Goal: Task Accomplishment & Management: Complete application form

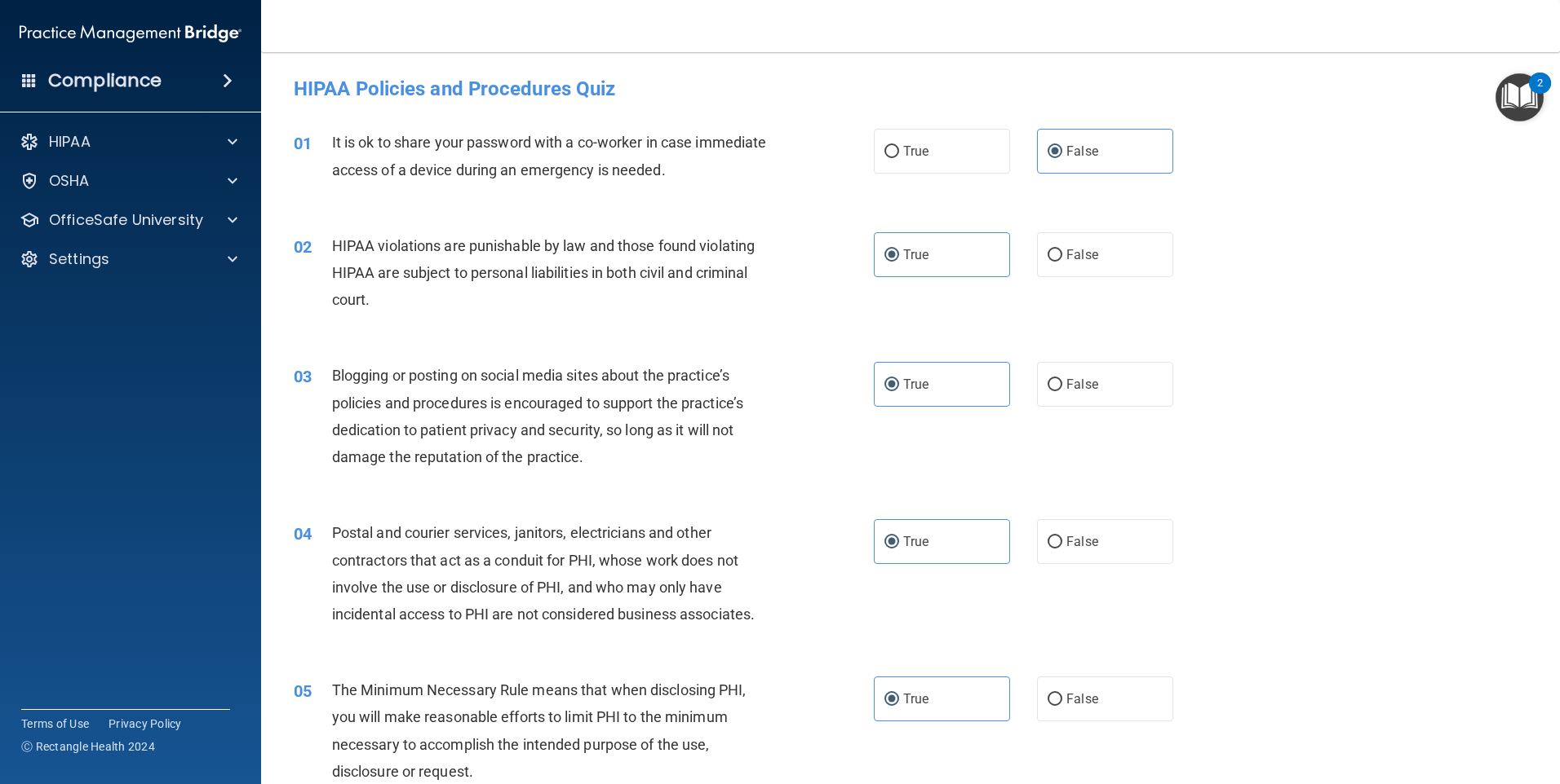
click at [1337, 80] on h4 "HIPAA Policies and Procedures Quiz" at bounding box center [910, 89] width 1233 height 21
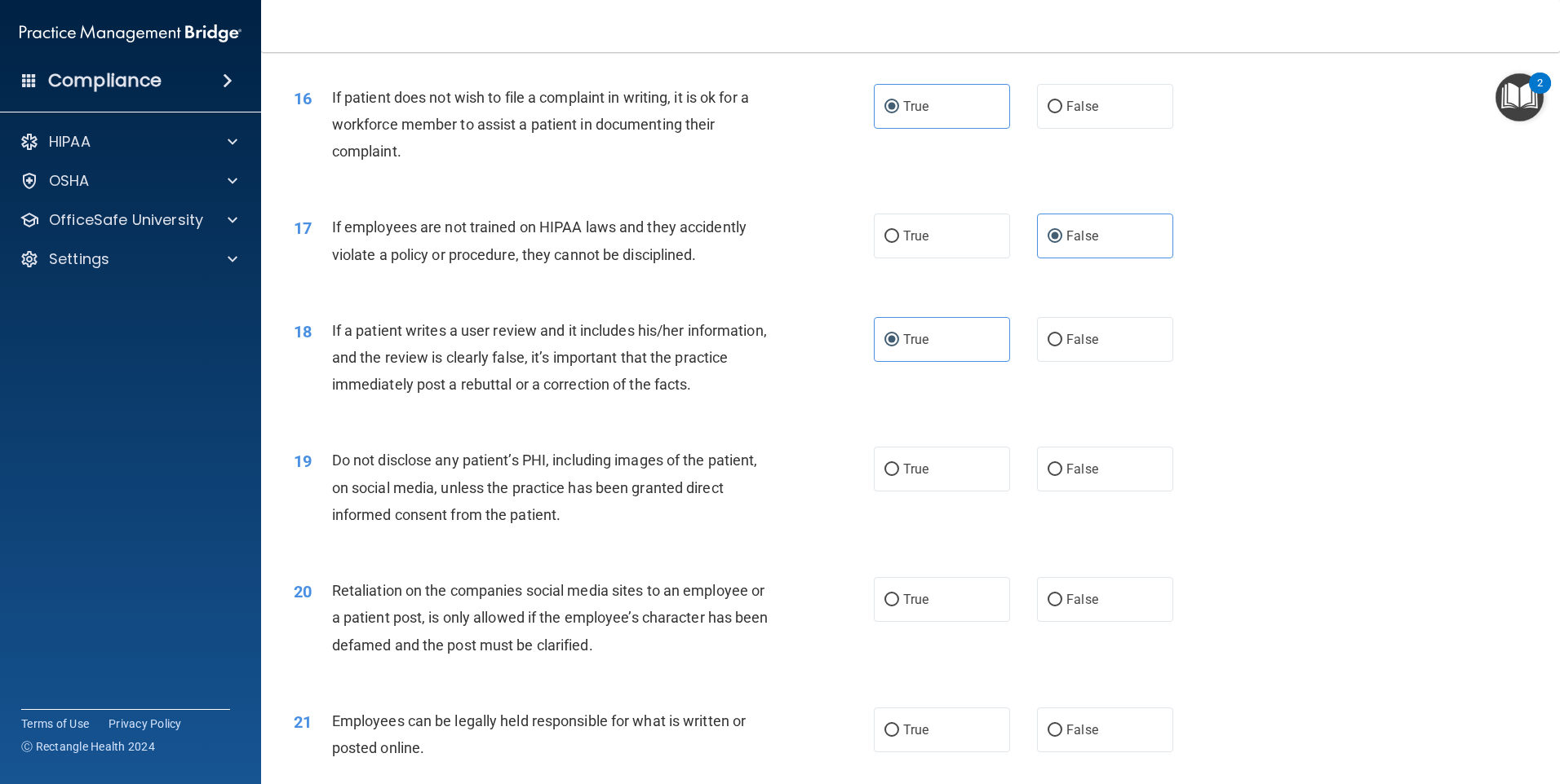
scroll to position [2283, 0]
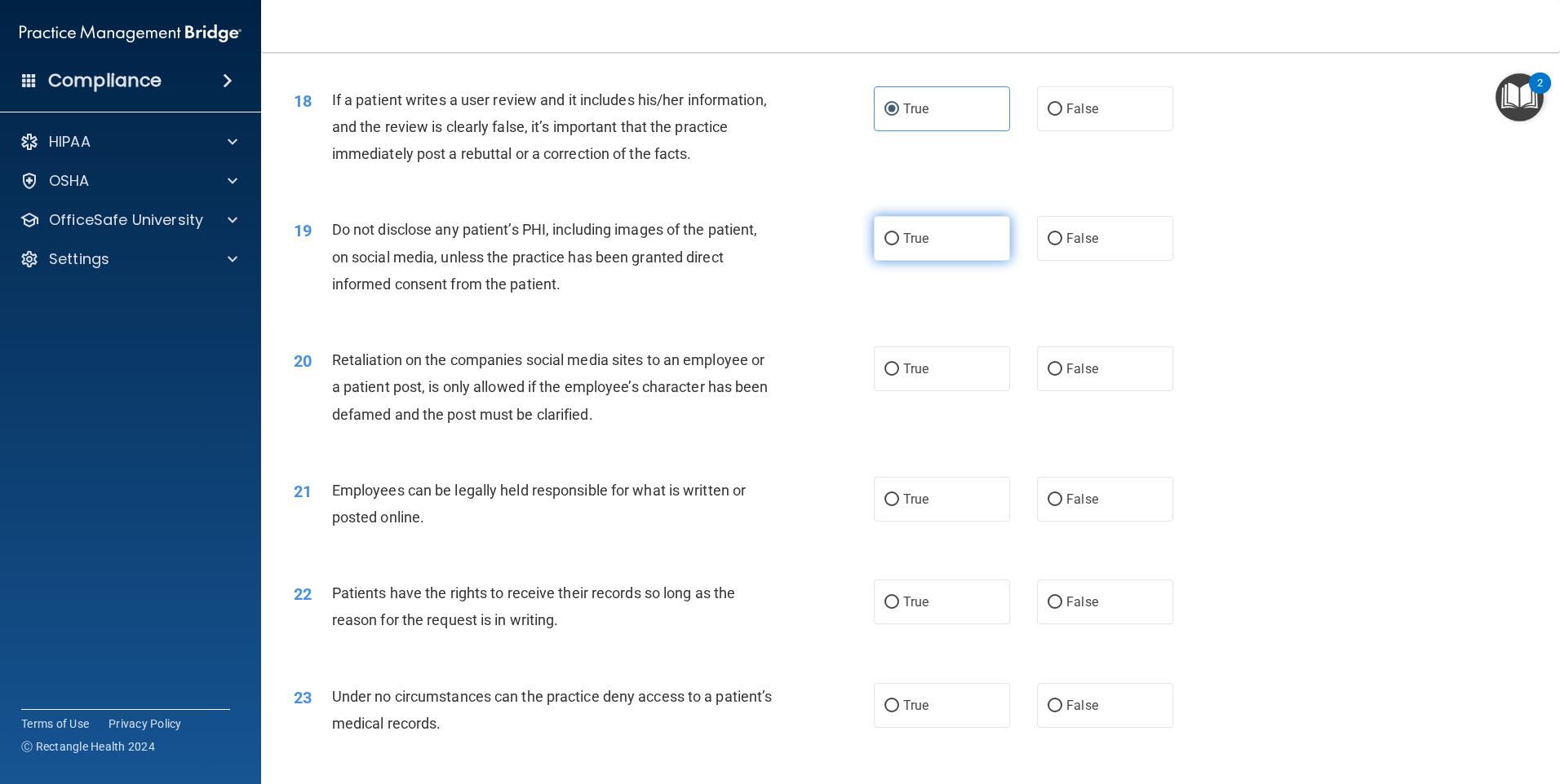
click at [910, 246] on span "True" at bounding box center [915, 238] width 25 height 16
click at [899, 246] on input "True" at bounding box center [891, 239] width 15 height 12
radio input "true"
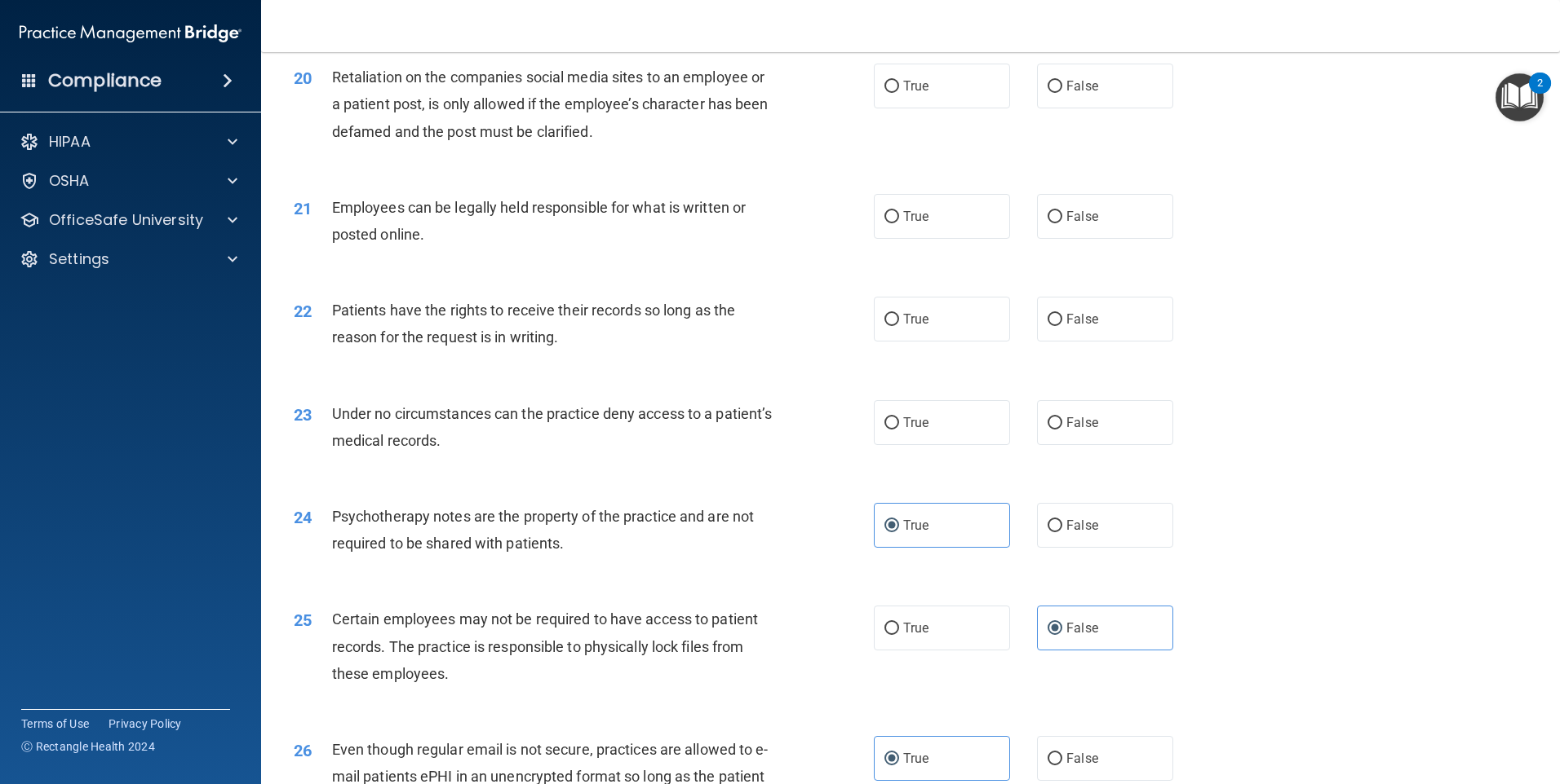
scroll to position [2527, 0]
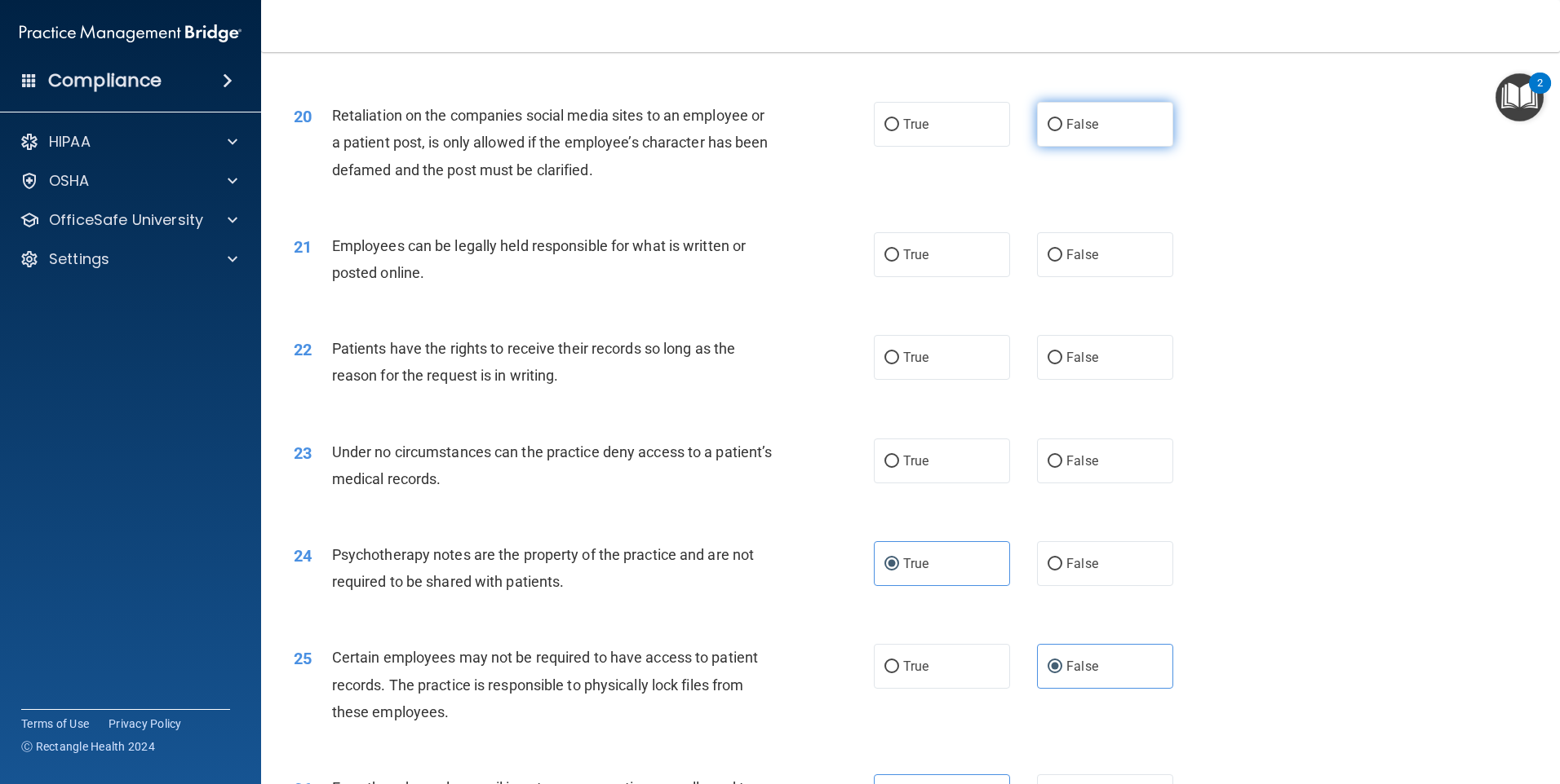
click at [1071, 147] on label "False" at bounding box center [1104, 124] width 136 height 45
click at [1062, 131] on input "False" at bounding box center [1055, 125] width 15 height 12
radio input "true"
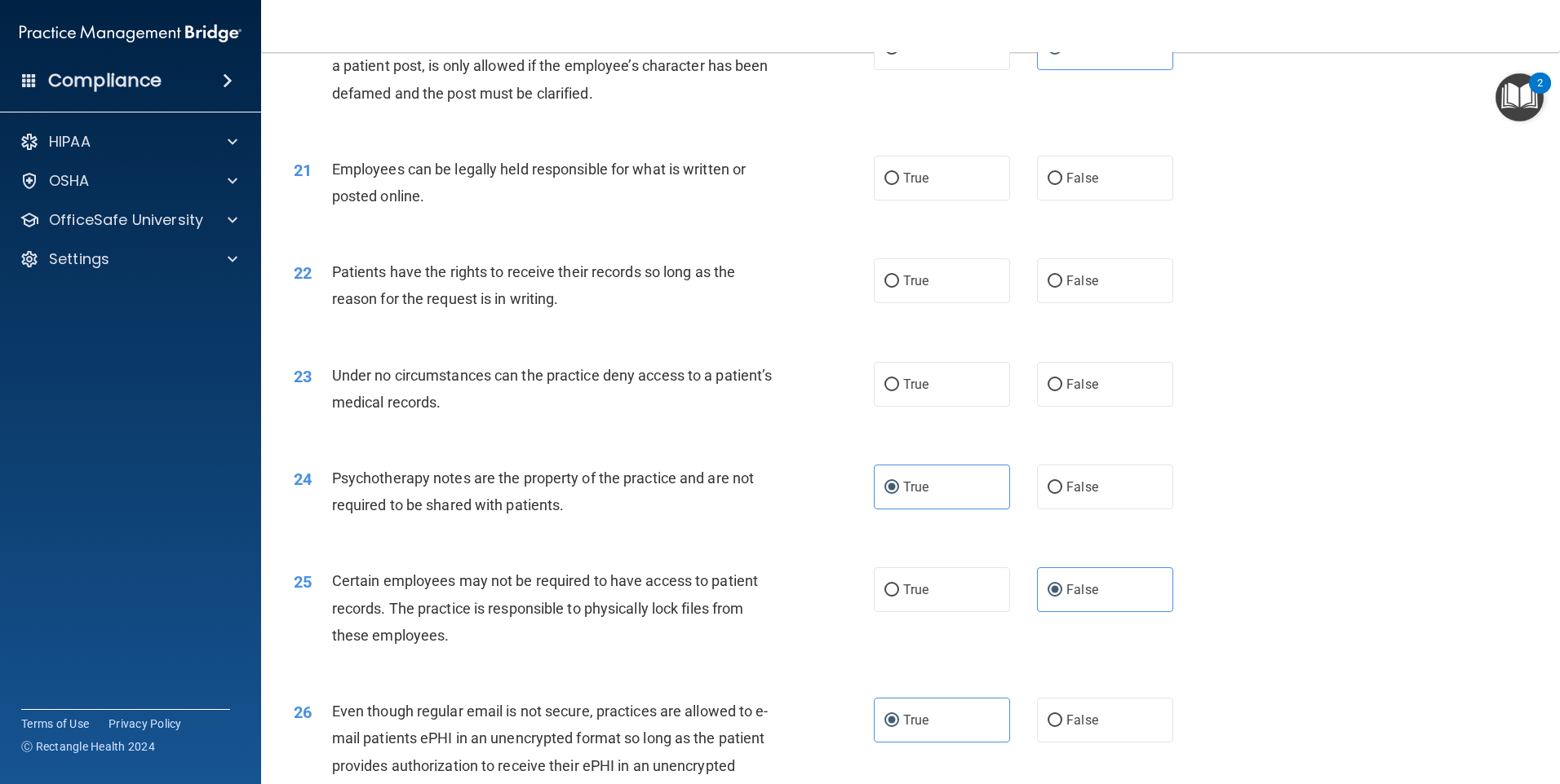
scroll to position [2691, 0]
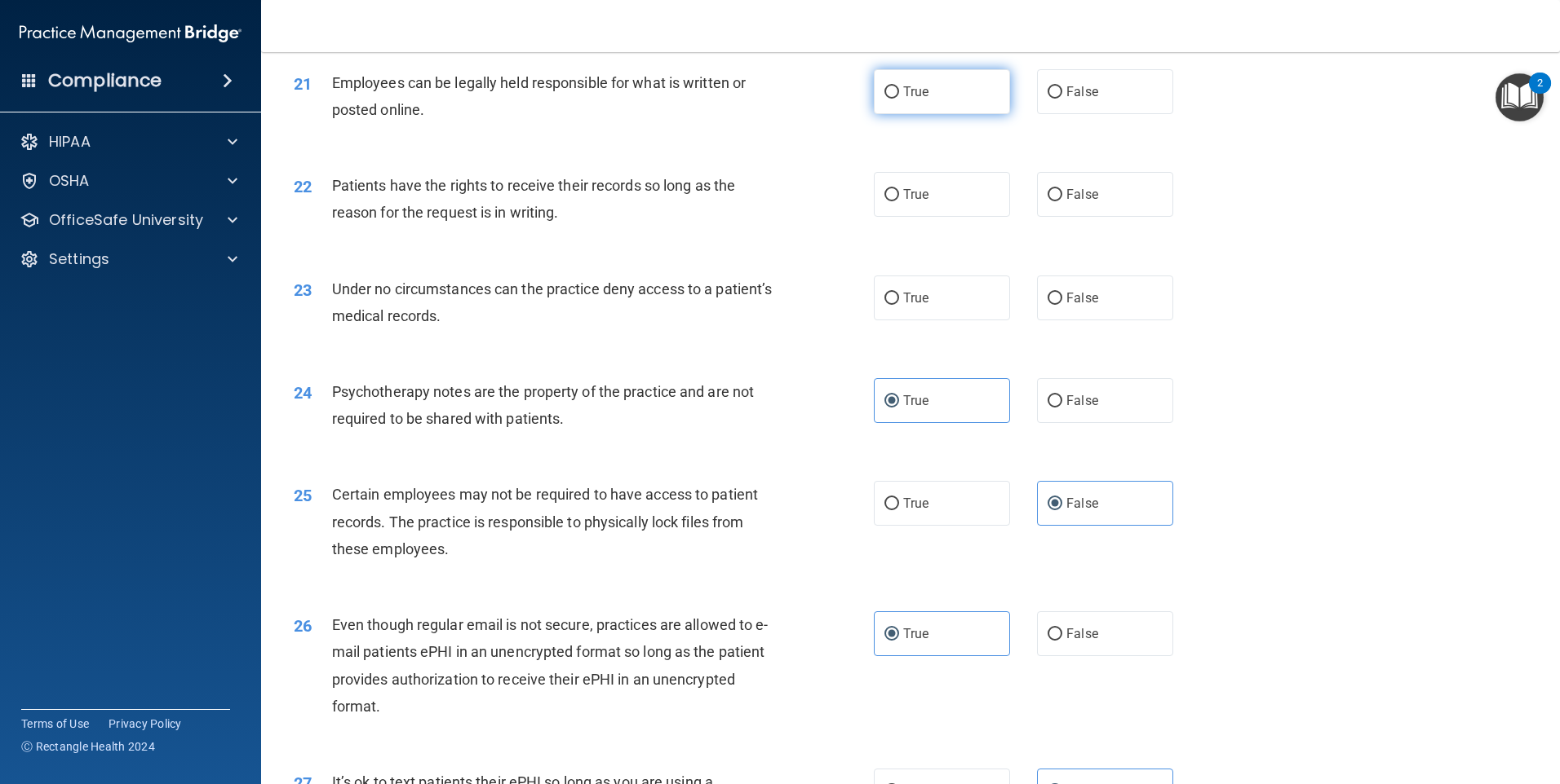
click at [933, 114] on label "True" at bounding box center [941, 91] width 136 height 45
click at [899, 99] on input "True" at bounding box center [891, 92] width 15 height 12
radio input "true"
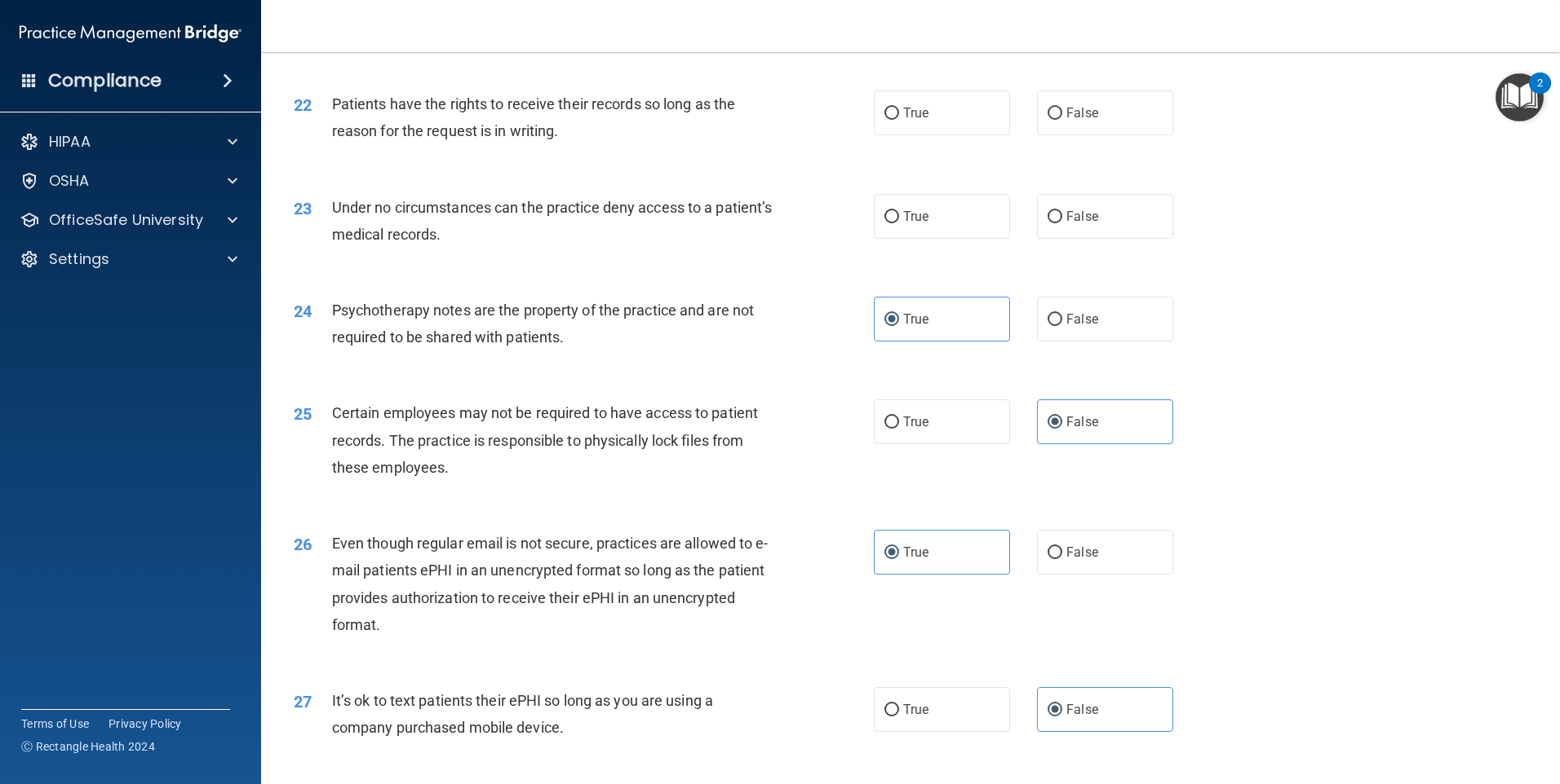
click at [1005, 135] on div "True False" at bounding box center [1037, 113] width 327 height 45
click at [993, 135] on label "True" at bounding box center [941, 113] width 136 height 45
click at [899, 120] on input "True" at bounding box center [891, 113] width 15 height 12
radio input "true"
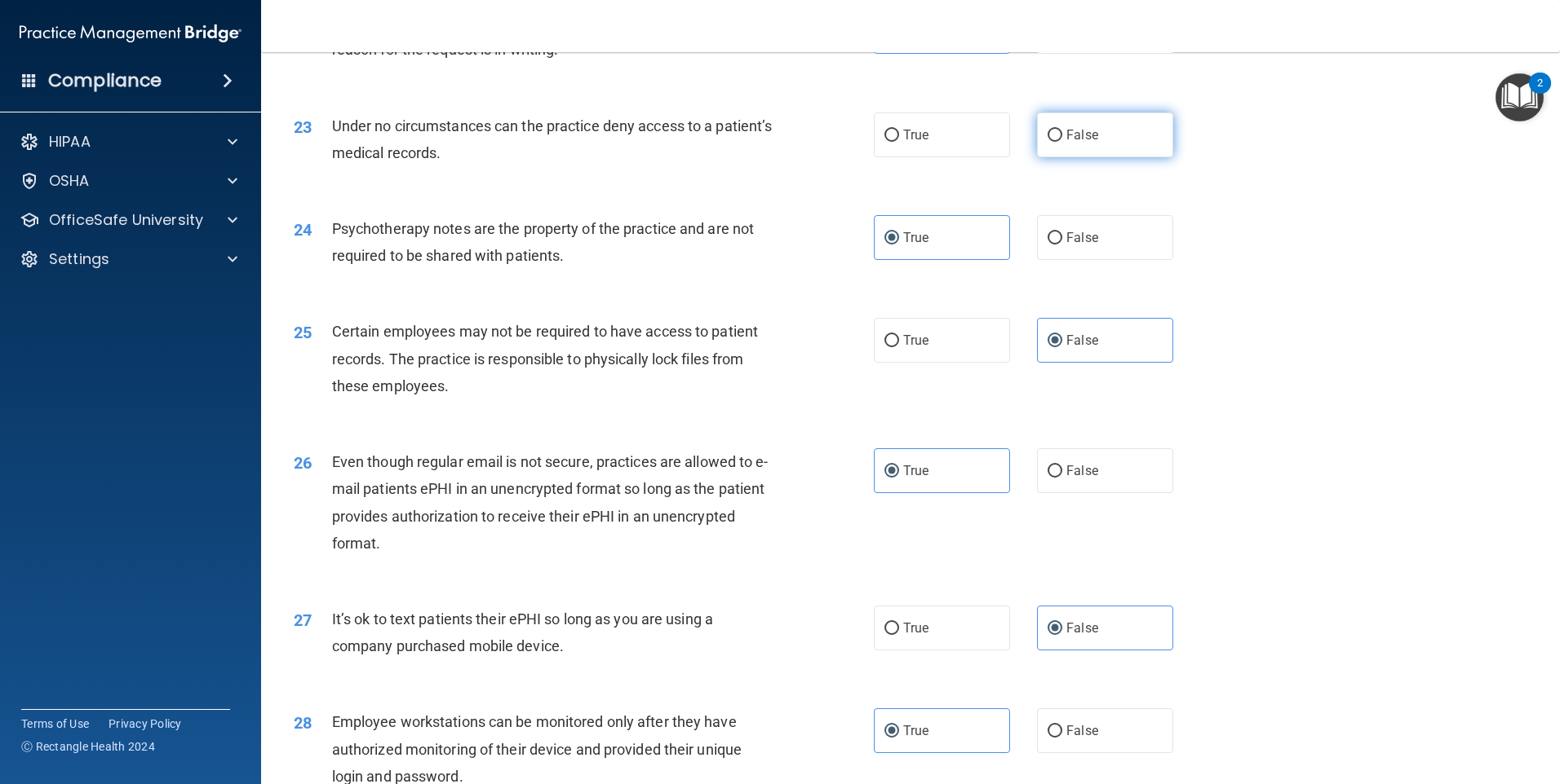
click at [1084, 157] on label "False" at bounding box center [1104, 135] width 136 height 45
click at [1062, 142] on input "False" at bounding box center [1055, 135] width 15 height 12
radio input "true"
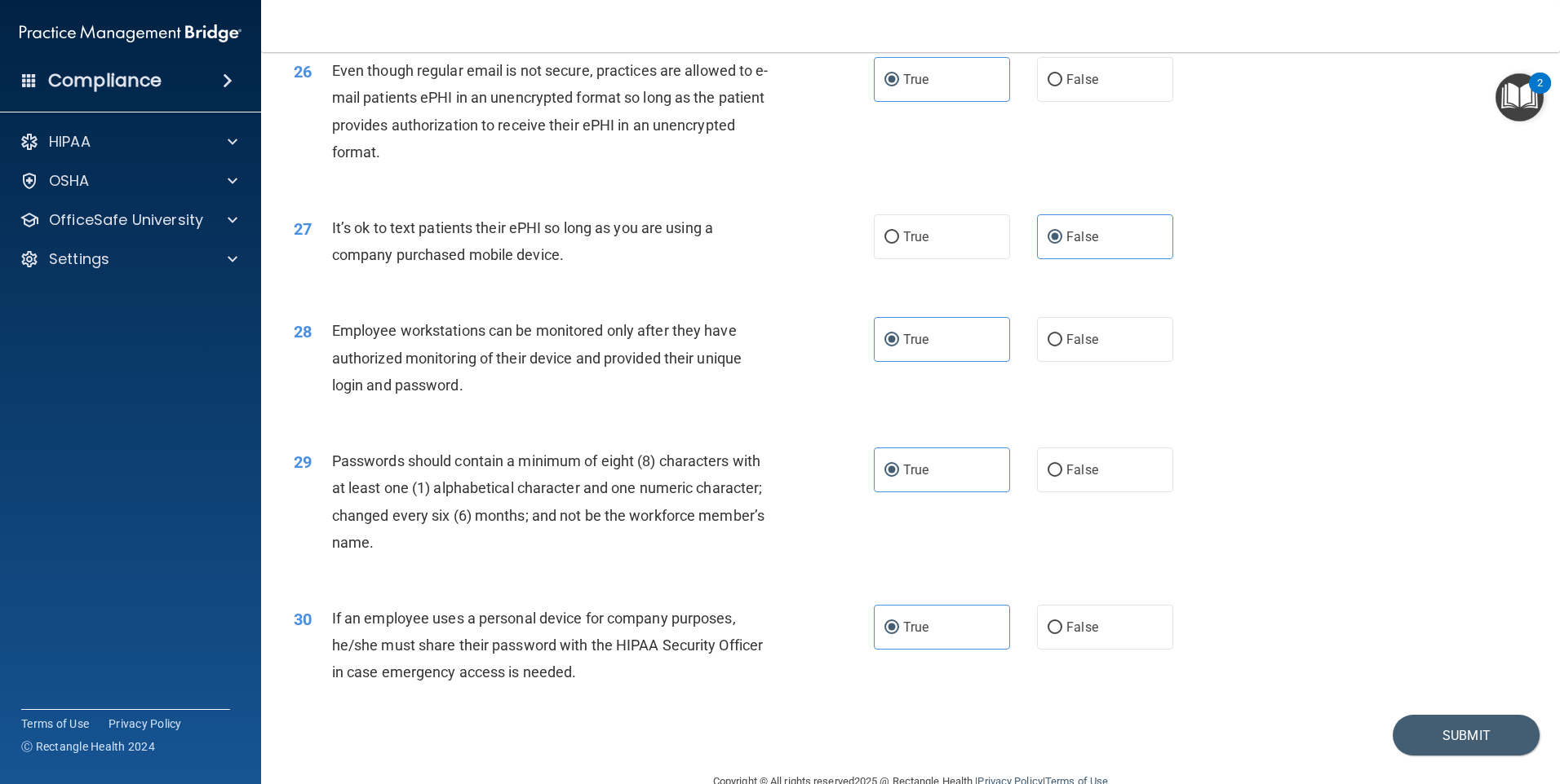
scroll to position [3308, 0]
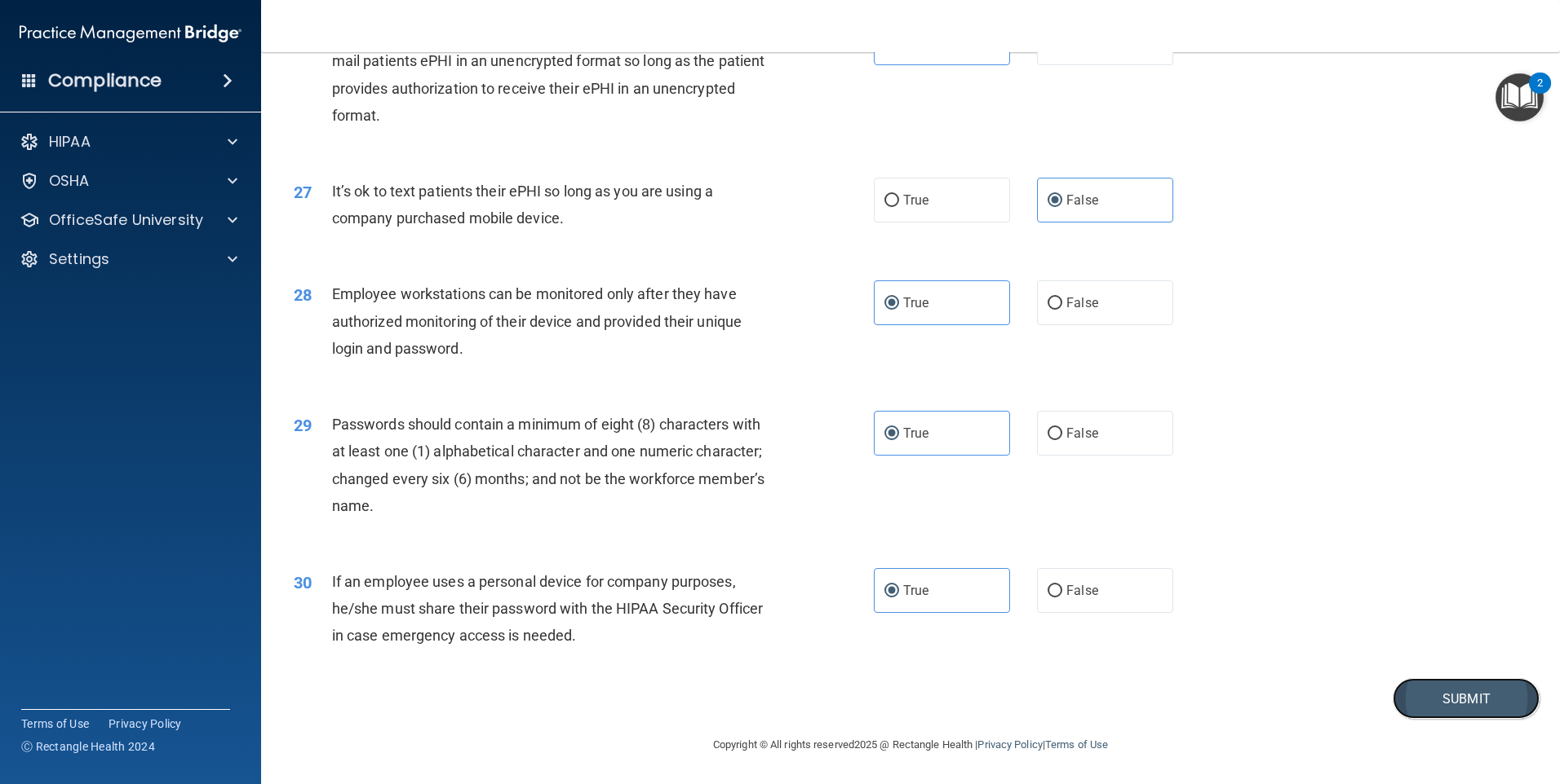
click at [1473, 706] on button "Submit" at bounding box center [1466, 698] width 147 height 42
click at [1450, 699] on button "Submit" at bounding box center [1466, 698] width 147 height 42
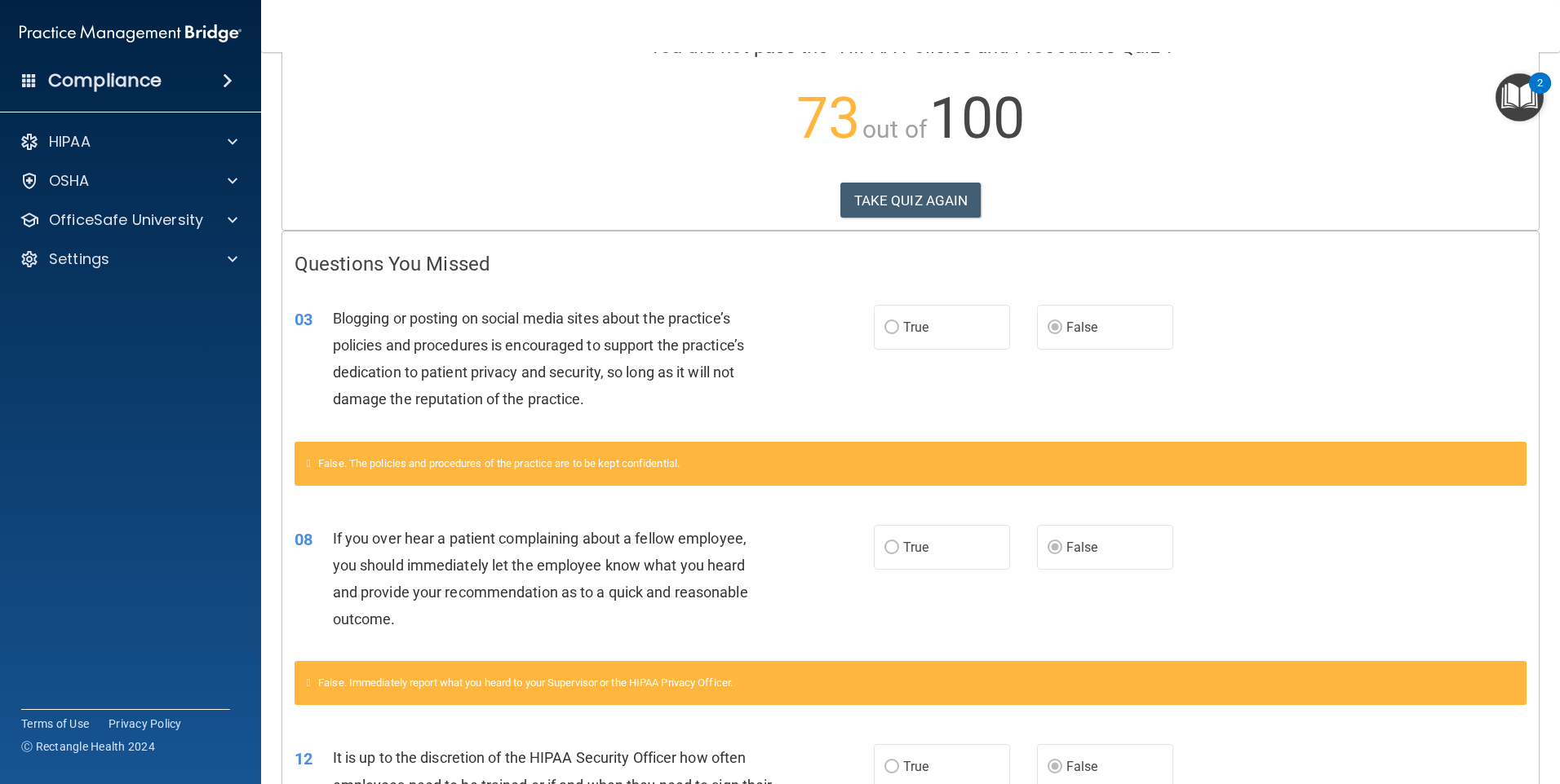
scroll to position [163, 0]
